Goal: Find specific page/section: Find specific page/section

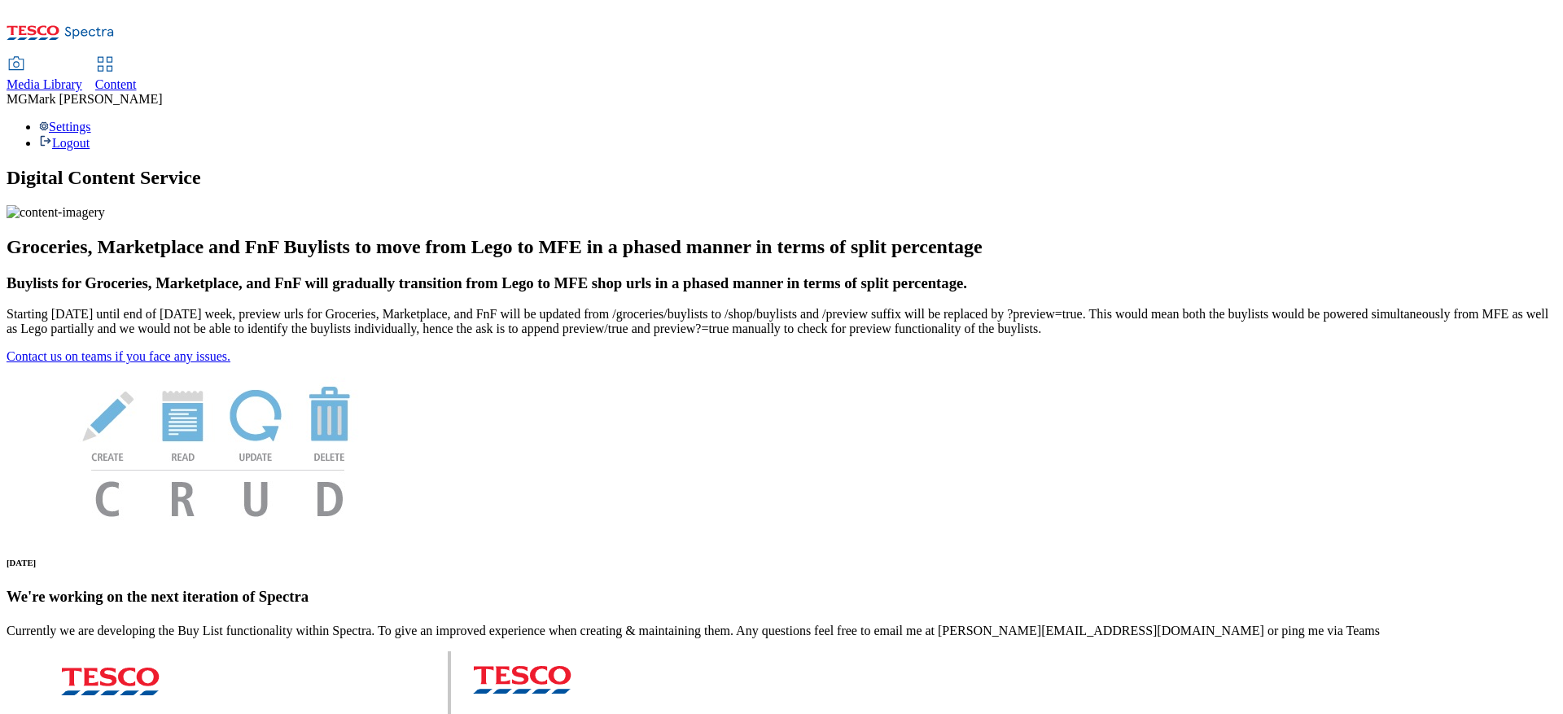
click at [82, 77] on span "Media Library" at bounding box center [45, 84] width 76 height 14
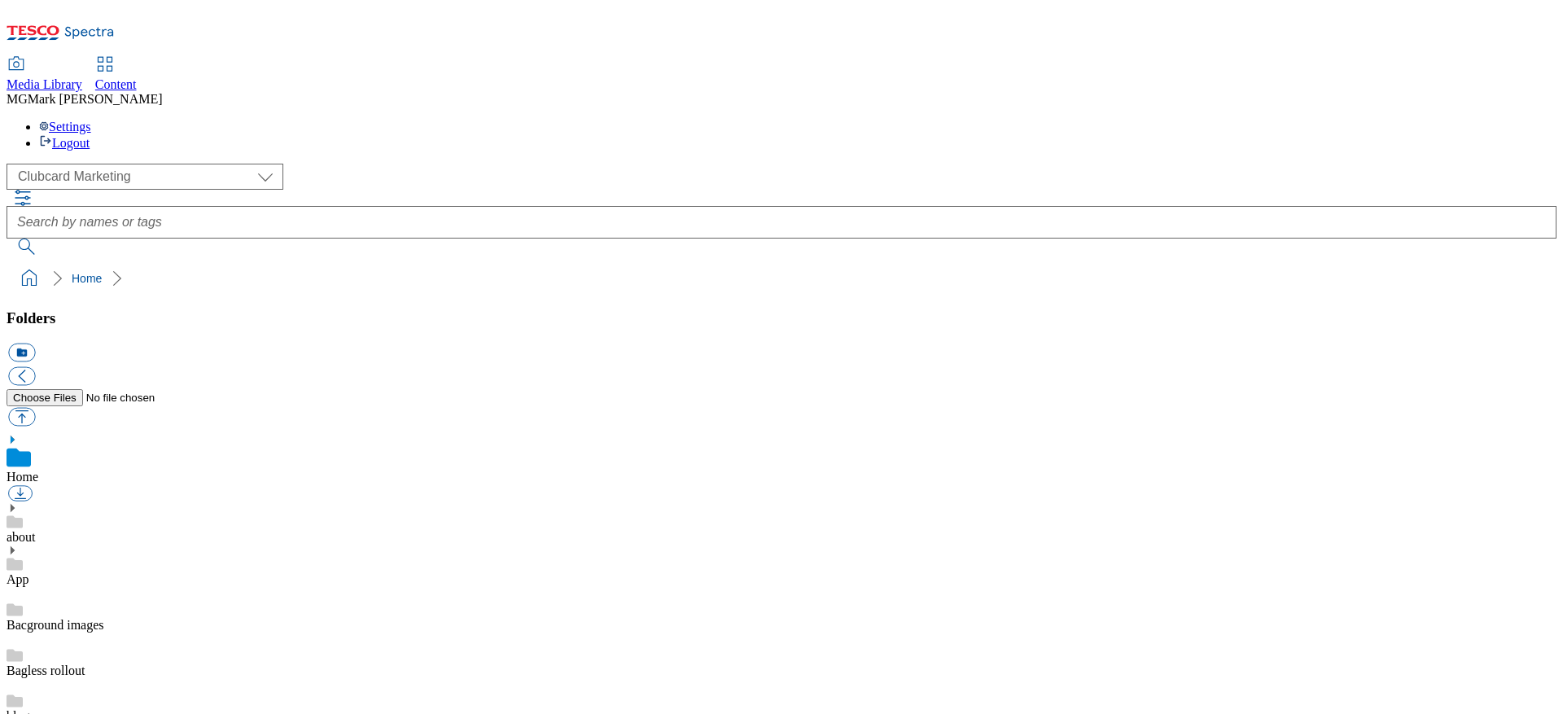
scroll to position [1, 0]
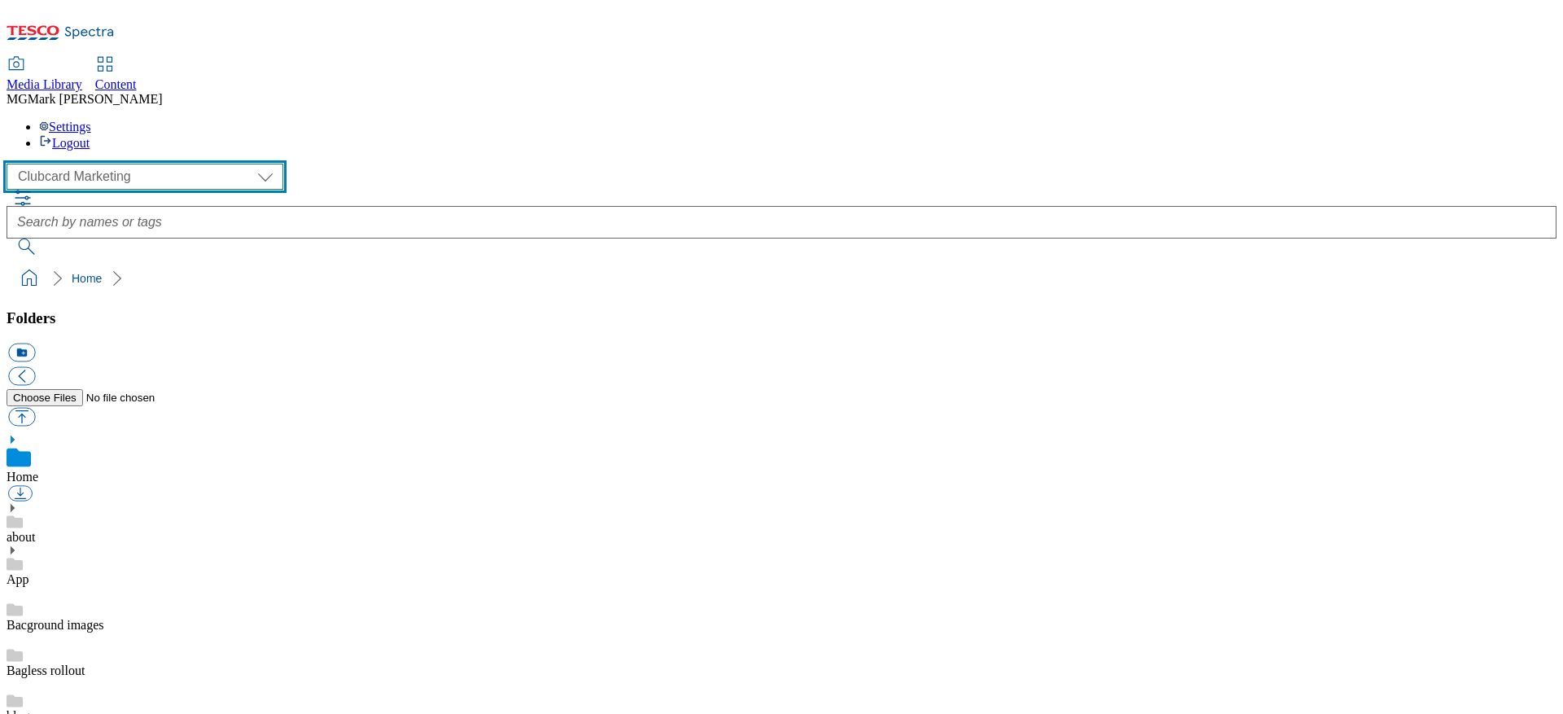
click at [138, 164] on select "Clubcard Marketing Dotcom UK FnF Stores GHS Marketing UK GHS Product UK GHS ROI…" at bounding box center [145, 177] width 277 height 26
select select "flare-ghs-mktg"
click at [11, 164] on select "Clubcard Marketing Dotcom UK FnF Stores GHS Marketing UK GHS Product UK GHS ROI…" at bounding box center [145, 177] width 277 height 26
